Goal: Transaction & Acquisition: Download file/media

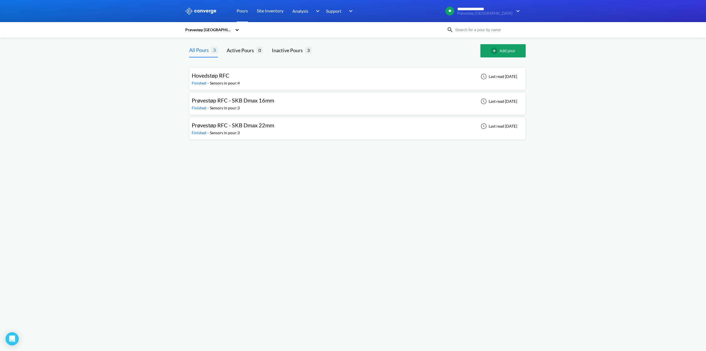
click at [238, 78] on div "Hovedstøp RFC" at bounding box center [216, 75] width 48 height 9
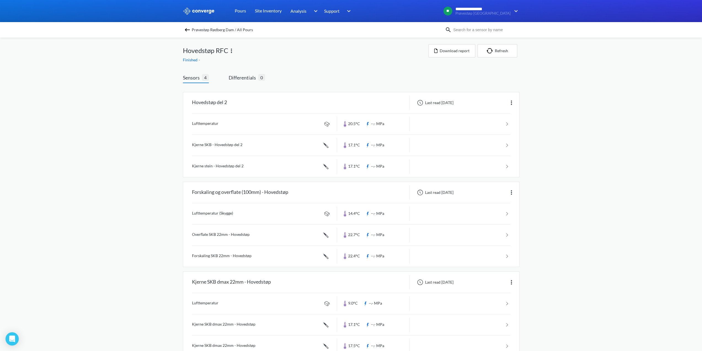
click at [209, 30] on span "Prøvestøp Rødberg Dam / All Pours" at bounding box center [222, 30] width 61 height 8
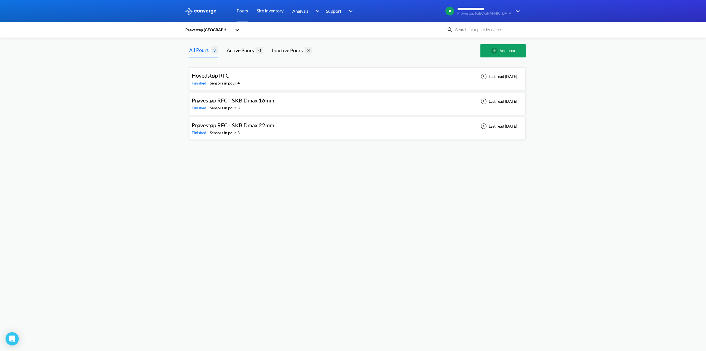
click at [299, 81] on div "Hovedstøp RFC Finished - Sensors in pour: 4 Last read [DATE]" at bounding box center [358, 79] width 332 height 18
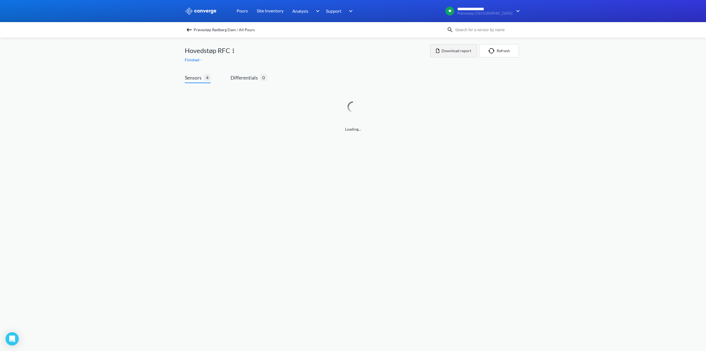
click at [467, 52] on button "Download report" at bounding box center [453, 50] width 47 height 13
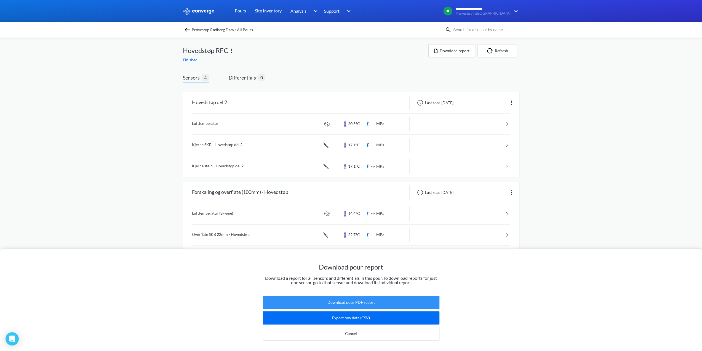
click at [382, 298] on button "Download pour PDF report" at bounding box center [351, 302] width 177 height 13
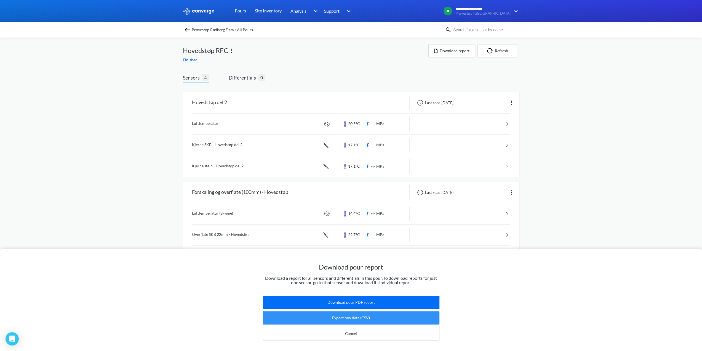
click at [366, 312] on button "Export raw data (CSV)" at bounding box center [351, 317] width 177 height 13
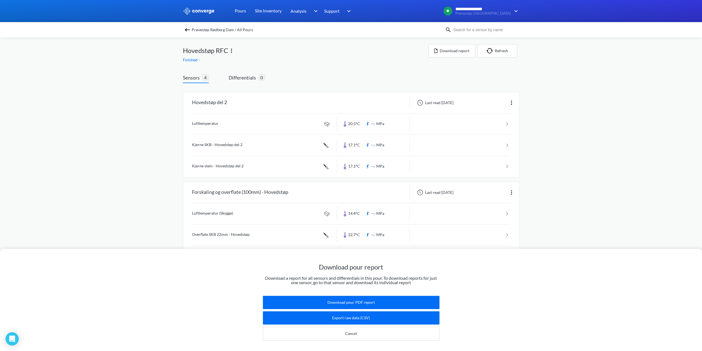
click at [217, 28] on span "Prøvestøp Rødberg Dam / All Pours" at bounding box center [222, 30] width 61 height 8
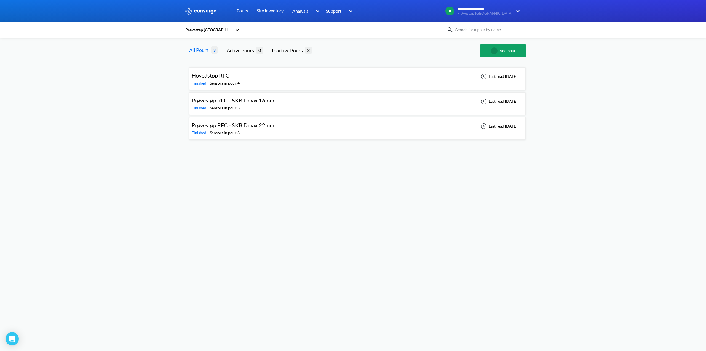
click at [226, 98] on span "Prøvestøp RFC - SKB Dmax 16mm" at bounding box center [233, 100] width 83 height 7
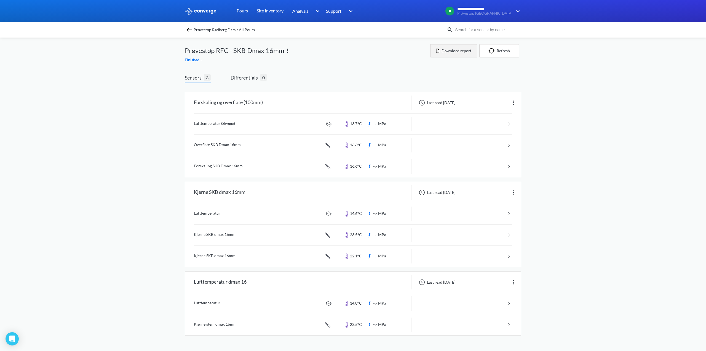
click at [462, 55] on button "Download report" at bounding box center [453, 50] width 47 height 13
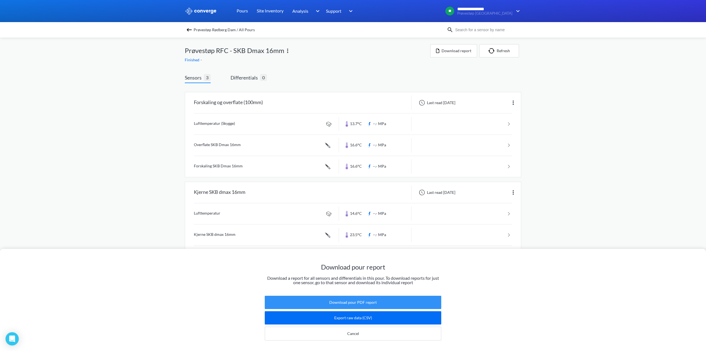
click at [345, 296] on button "Download pour PDF report" at bounding box center [353, 302] width 177 height 13
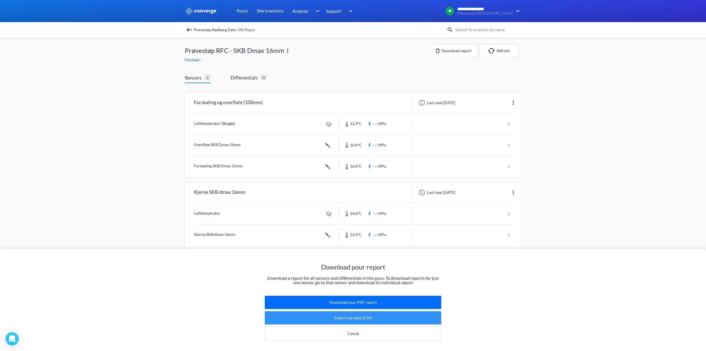
click at [376, 312] on button "Export raw data (CSV)" at bounding box center [353, 317] width 177 height 13
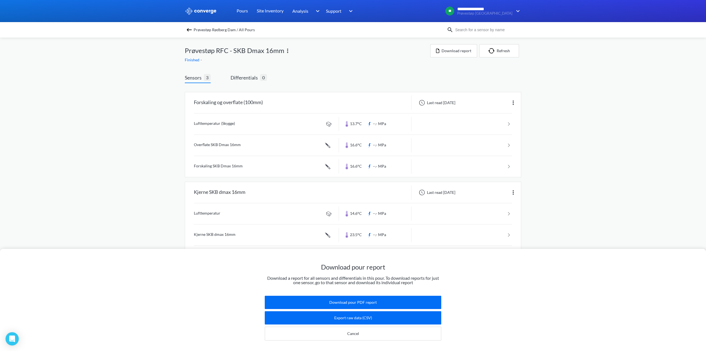
click at [201, 27] on span "Prøvestøp Rødberg Dam / All Pours" at bounding box center [224, 30] width 61 height 8
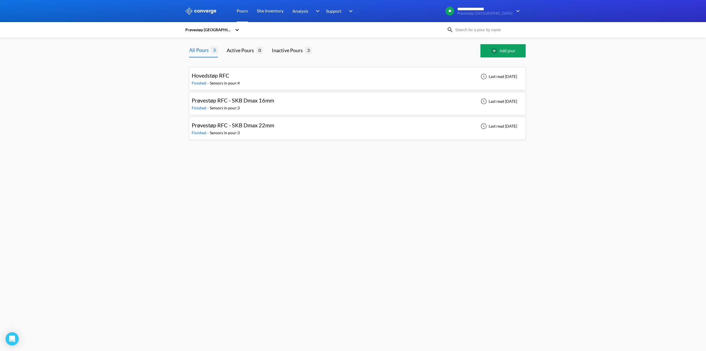
click at [257, 126] on span "Prøvestøp RFC - SKB Dmax 22mm" at bounding box center [233, 125] width 83 height 7
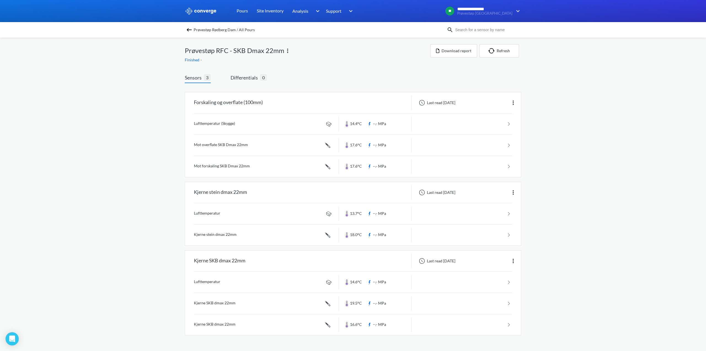
drag, startPoint x: 561, startPoint y: 161, endPoint x: 566, endPoint y: 161, distance: 5.0
click at [565, 161] on div "**********" at bounding box center [353, 173] width 706 height 346
click at [470, 54] on button "Download report" at bounding box center [453, 50] width 47 height 13
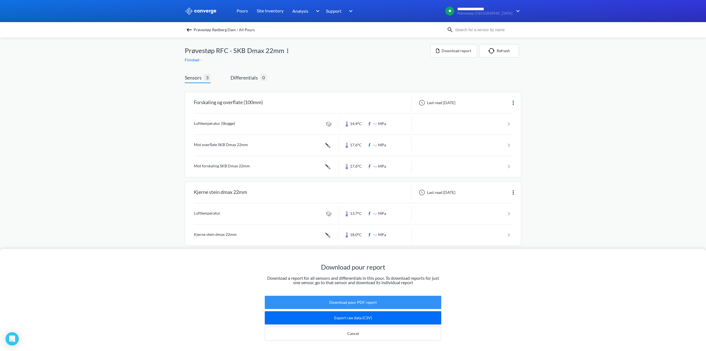
click at [375, 296] on button "Download pour PDF report" at bounding box center [353, 302] width 177 height 13
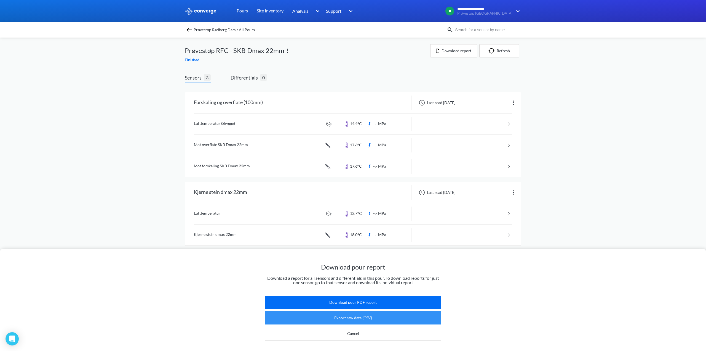
click at [408, 317] on button "Export raw data (CSV)" at bounding box center [353, 317] width 177 height 13
